Goal: Browse casually

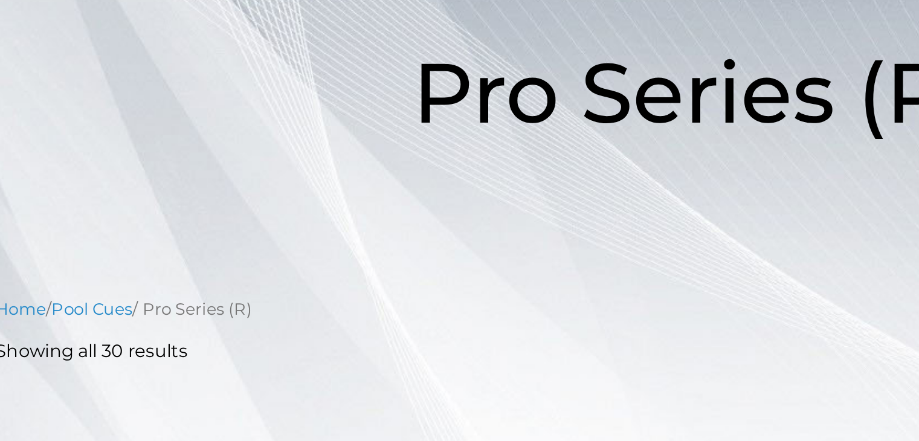
scroll to position [181, 0]
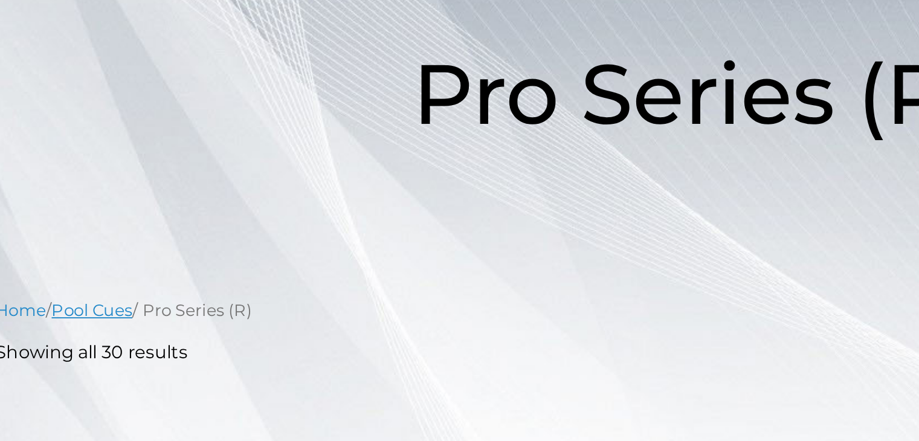
click at [141, 169] on link "Pool Cues" at bounding box center [131, 169] width 44 height 11
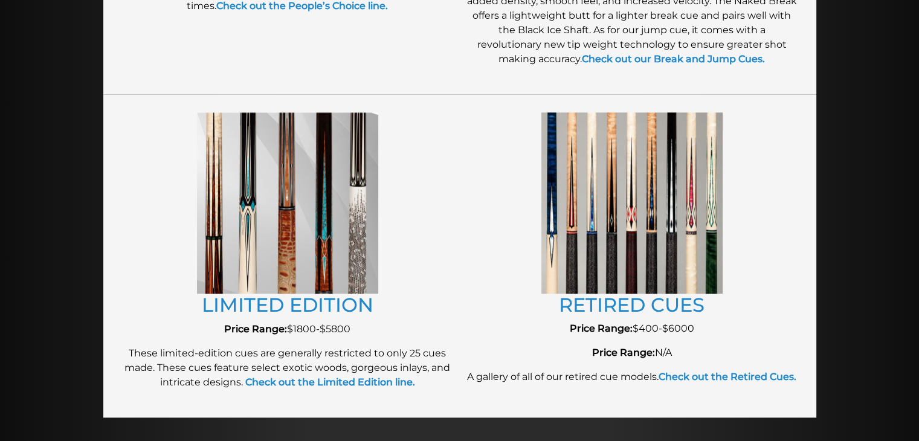
scroll to position [1276, 0]
click at [240, 299] on link "LIMITED EDITION" at bounding box center [288, 305] width 172 height 24
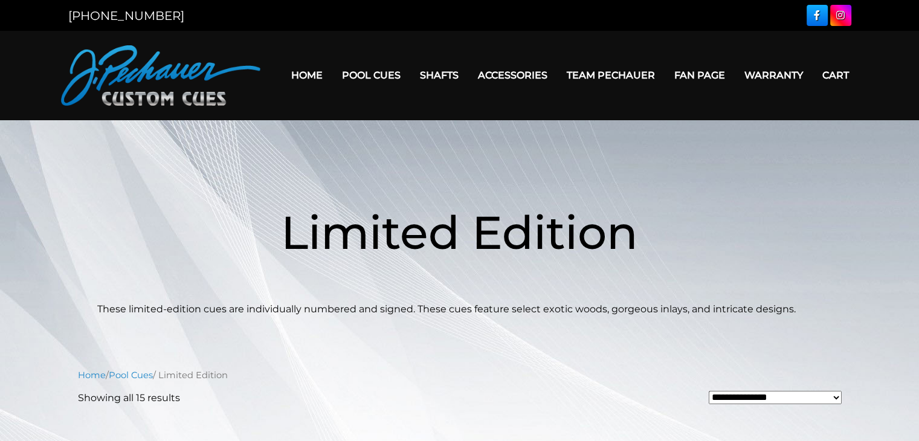
click at [608, 76] on link "Team Pechauer" at bounding box center [611, 75] width 108 height 31
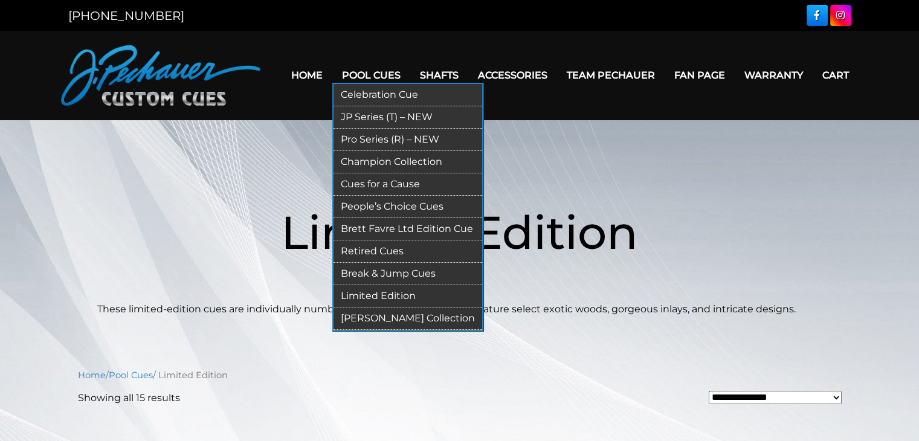
click at [420, 320] on link "[PERSON_NAME] Collection" at bounding box center [407, 318] width 149 height 22
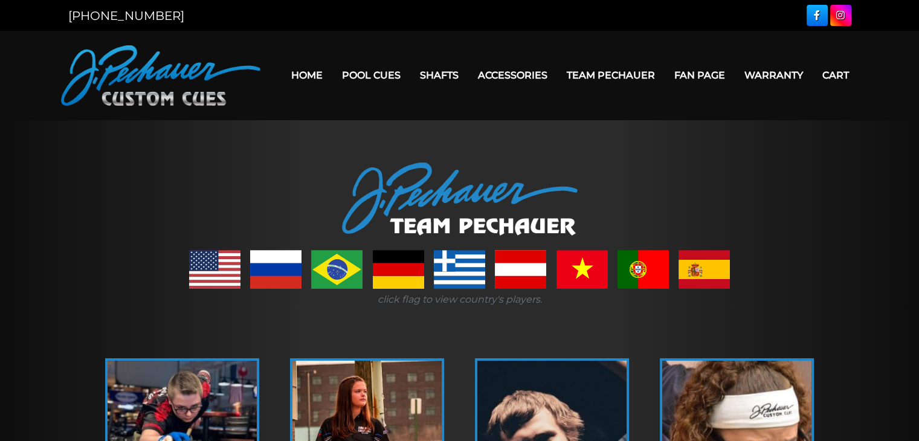
click at [608, 76] on link "Team Pechauer" at bounding box center [611, 75] width 108 height 31
click at [672, 286] on div "click flag to view country's players." at bounding box center [459, 278] width 725 height 57
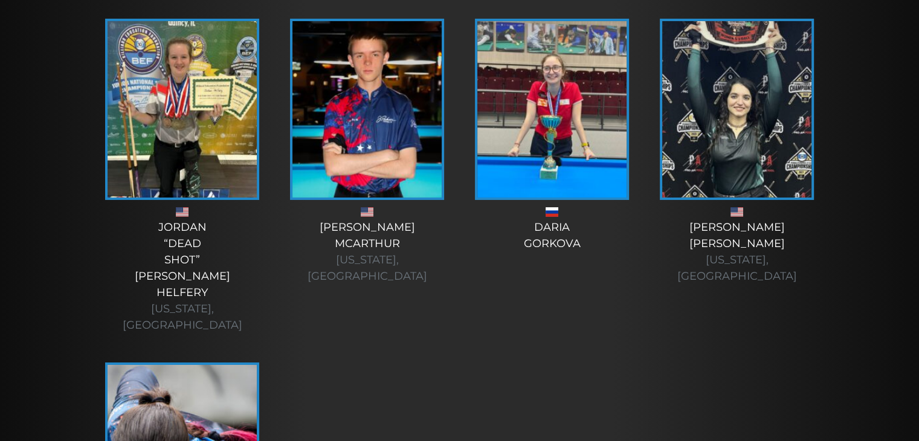
scroll to position [4238, 0]
